Goal: Task Accomplishment & Management: Manage account settings

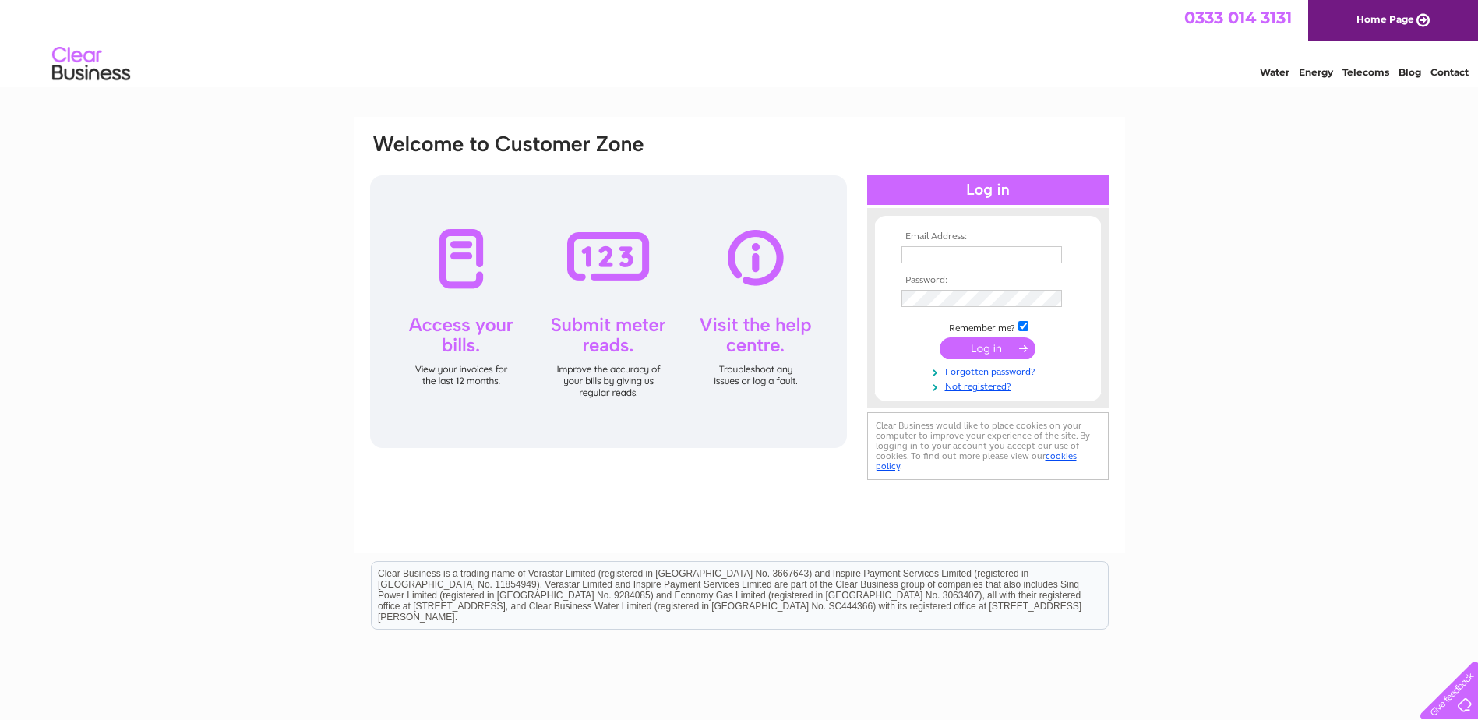
type input "jchristie@ithotdesk.com"
click at [998, 351] on input "submit" at bounding box center [988, 348] width 96 height 22
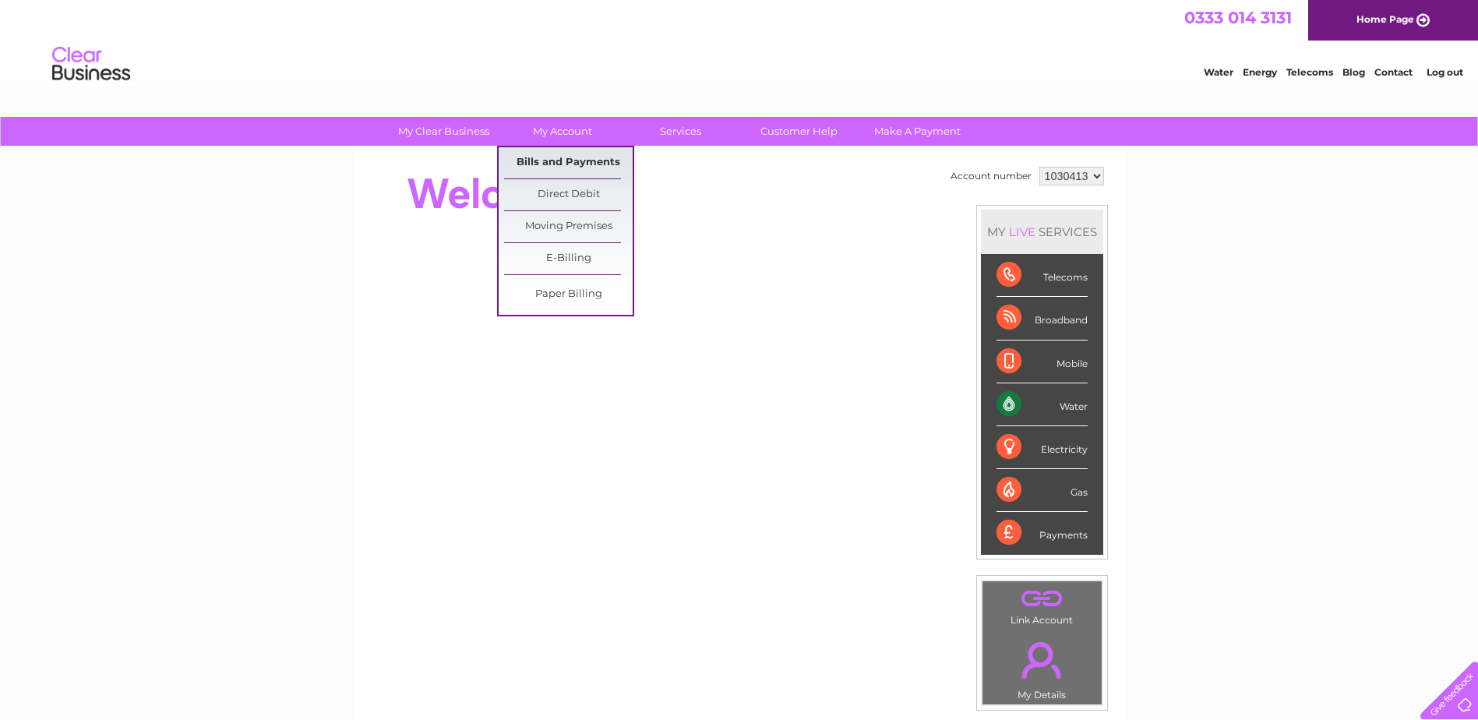
click at [541, 157] on link "Bills and Payments" at bounding box center [568, 162] width 129 height 31
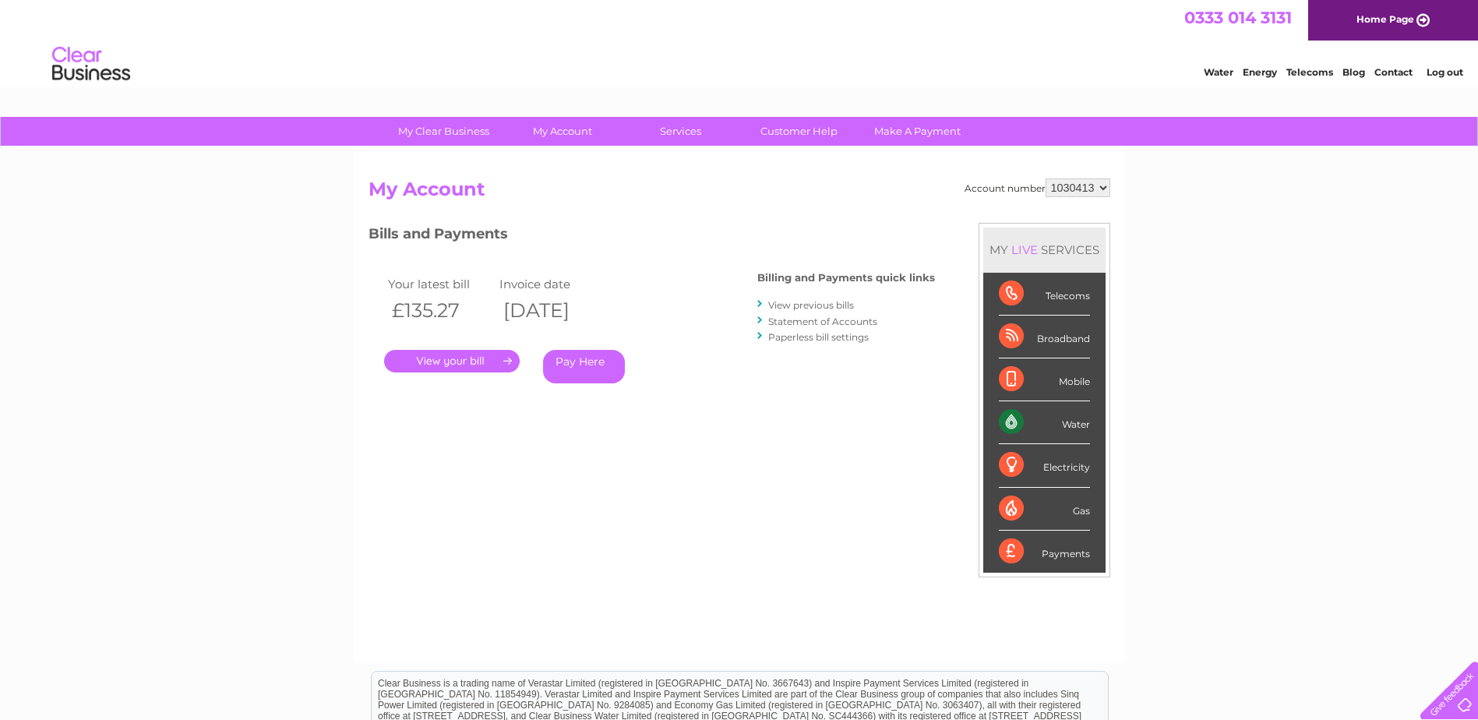
click at [460, 365] on link "." at bounding box center [452, 361] width 136 height 23
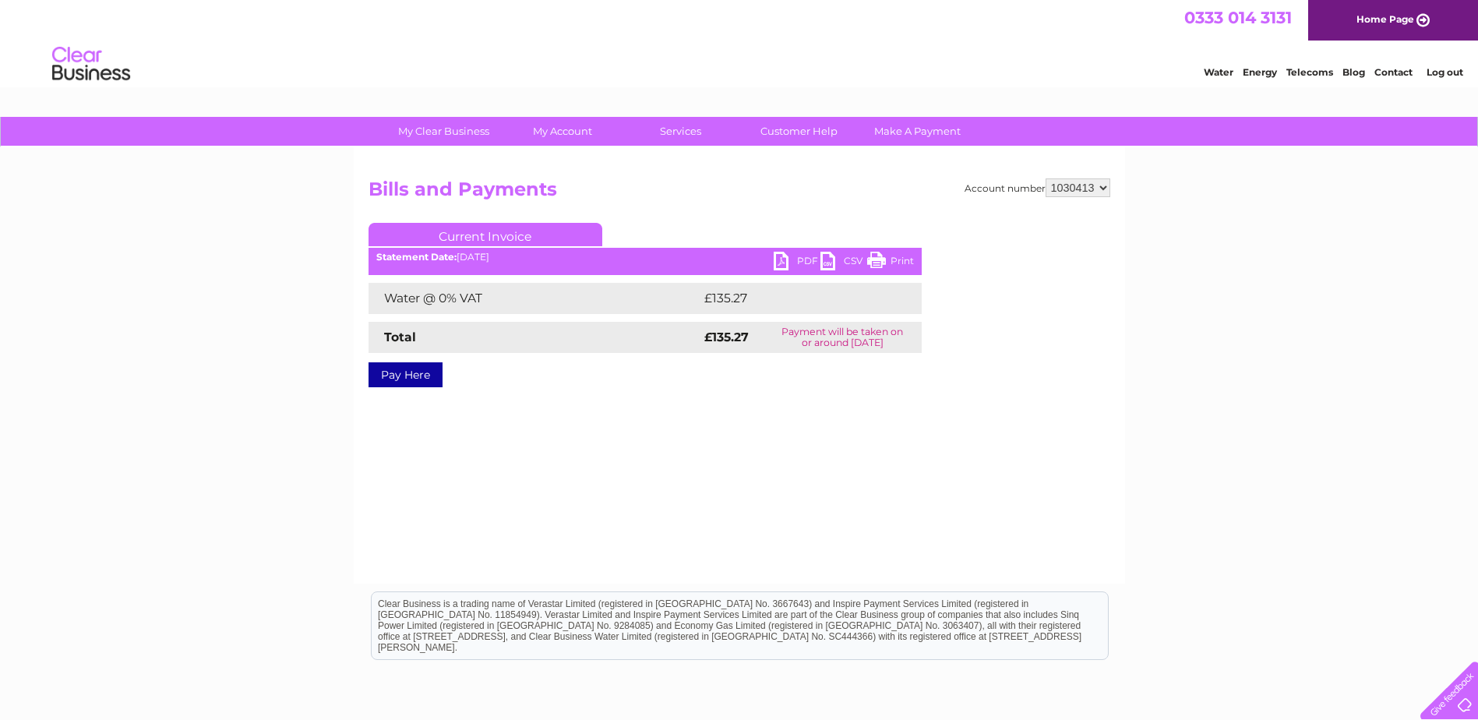
click at [810, 259] on link "PDF" at bounding box center [797, 263] width 47 height 23
